Goal: Transaction & Acquisition: Download file/media

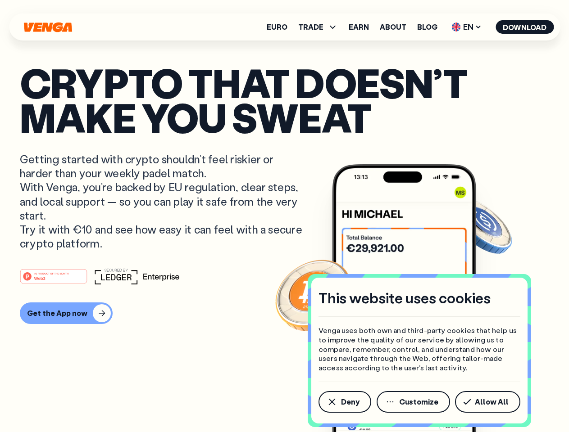
click at [284, 216] on p "Getting started with crypto shouldn’t feel riskier or harder than your weekly p…" at bounding box center [162, 201] width 285 height 98
click at [344, 402] on span "Deny" at bounding box center [350, 402] width 18 height 7
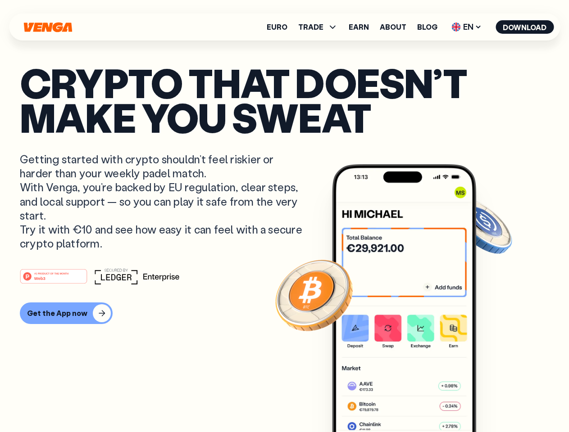
click at [414, 402] on img at bounding box center [404, 315] width 144 height 302
click at [489, 402] on article "Crypto that doesn’t make you sweat Getting started with crypto shouldn’t feel r…" at bounding box center [284, 234] width 529 height 338
click at [321, 27] on span "TRADE" at bounding box center [310, 26] width 25 height 7
click at [467, 27] on span "EN" at bounding box center [466, 27] width 36 height 14
click at [525, 27] on button "Download" at bounding box center [524, 27] width 58 height 14
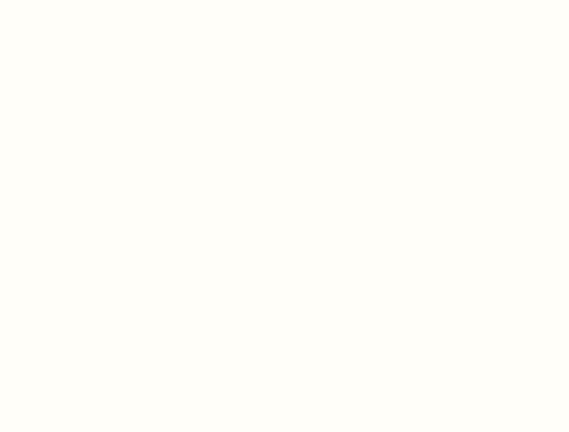
click at [65, 0] on html "This website uses cookies Venga uses both own and third-party cookies that help…" at bounding box center [284, 0] width 569 height 0
click at [55, 0] on html "This website uses cookies Venga uses both own and third-party cookies that help…" at bounding box center [284, 0] width 569 height 0
